Goal: Task Accomplishment & Management: Use online tool/utility

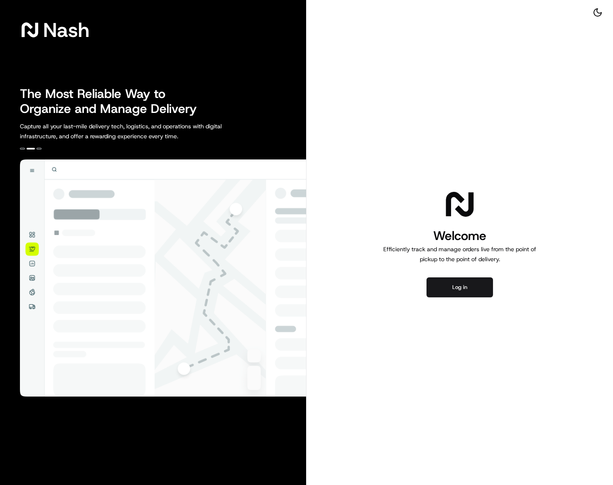
click at [496, 178] on div "Welcome Efficiently track and manage orders live from the point of pickup to th…" at bounding box center [459, 242] width 306 height 485
click at [465, 283] on button "Log in" at bounding box center [459, 287] width 66 height 20
click at [413, 146] on div "Welcome Efficiently track and manage orders live from the point of pickup to th…" at bounding box center [459, 242] width 306 height 485
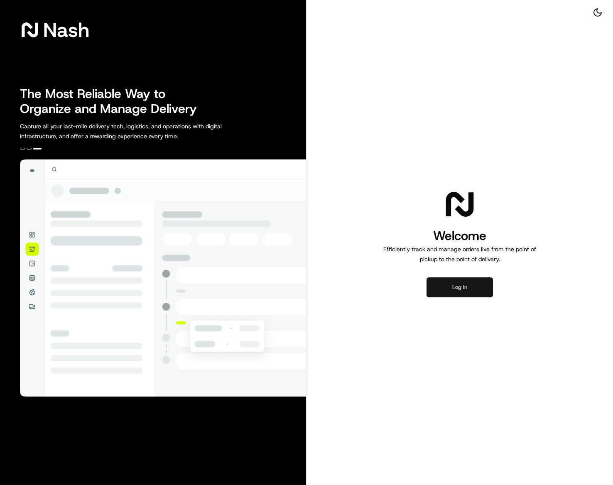
click at [461, 284] on button "Log in" at bounding box center [459, 287] width 66 height 20
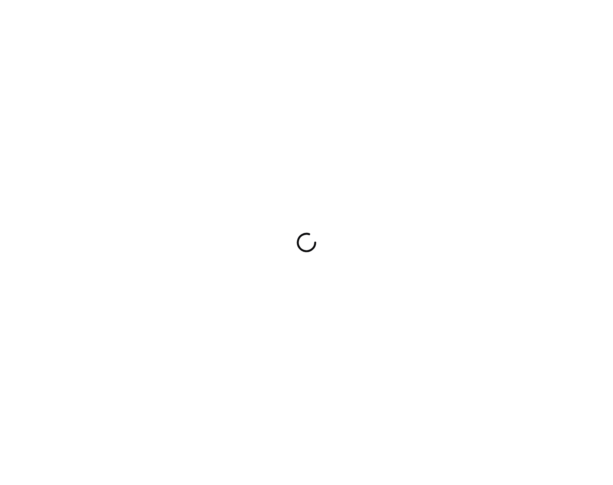
click at [170, 130] on div at bounding box center [306, 242] width 613 height 485
